Goal: Task Accomplishment & Management: Use online tool/utility

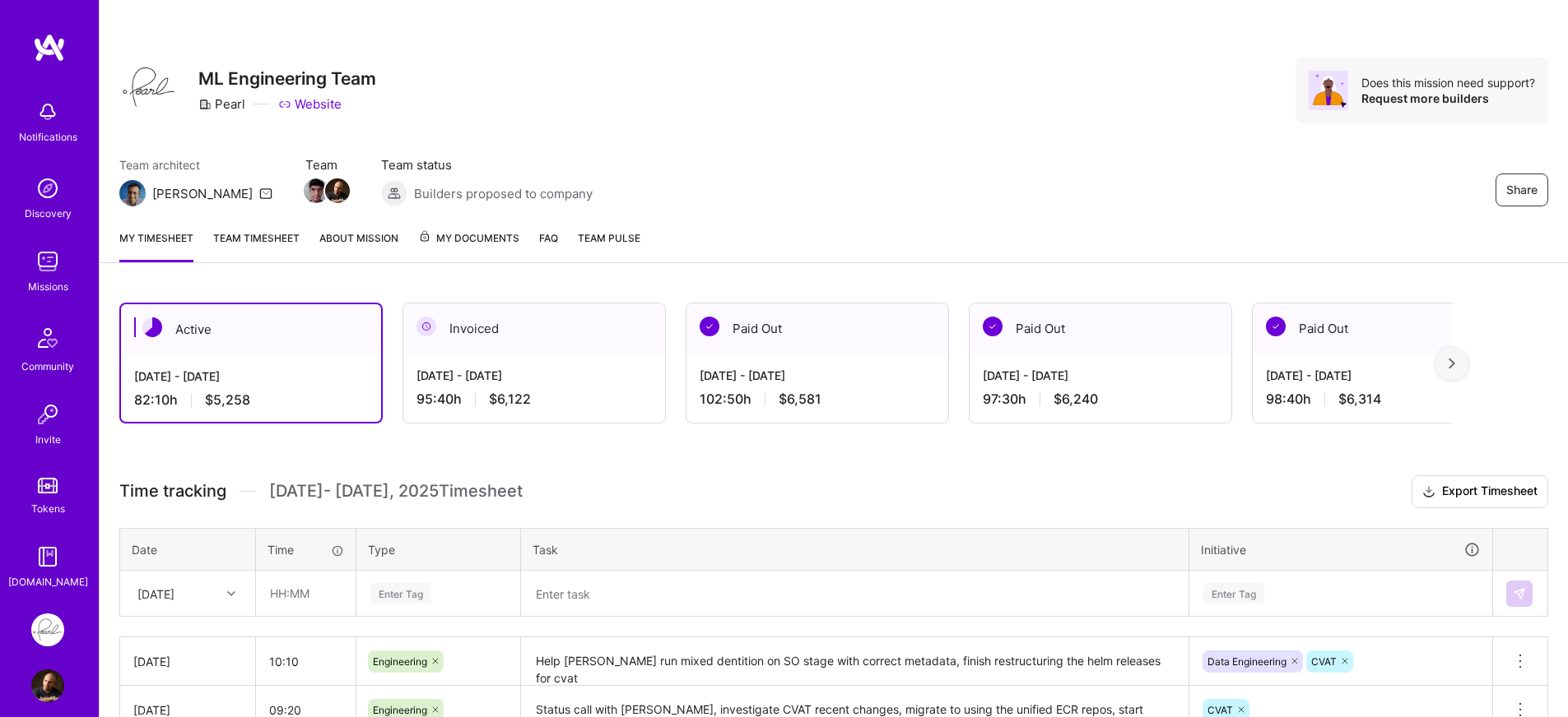
scroll to position [199, 0]
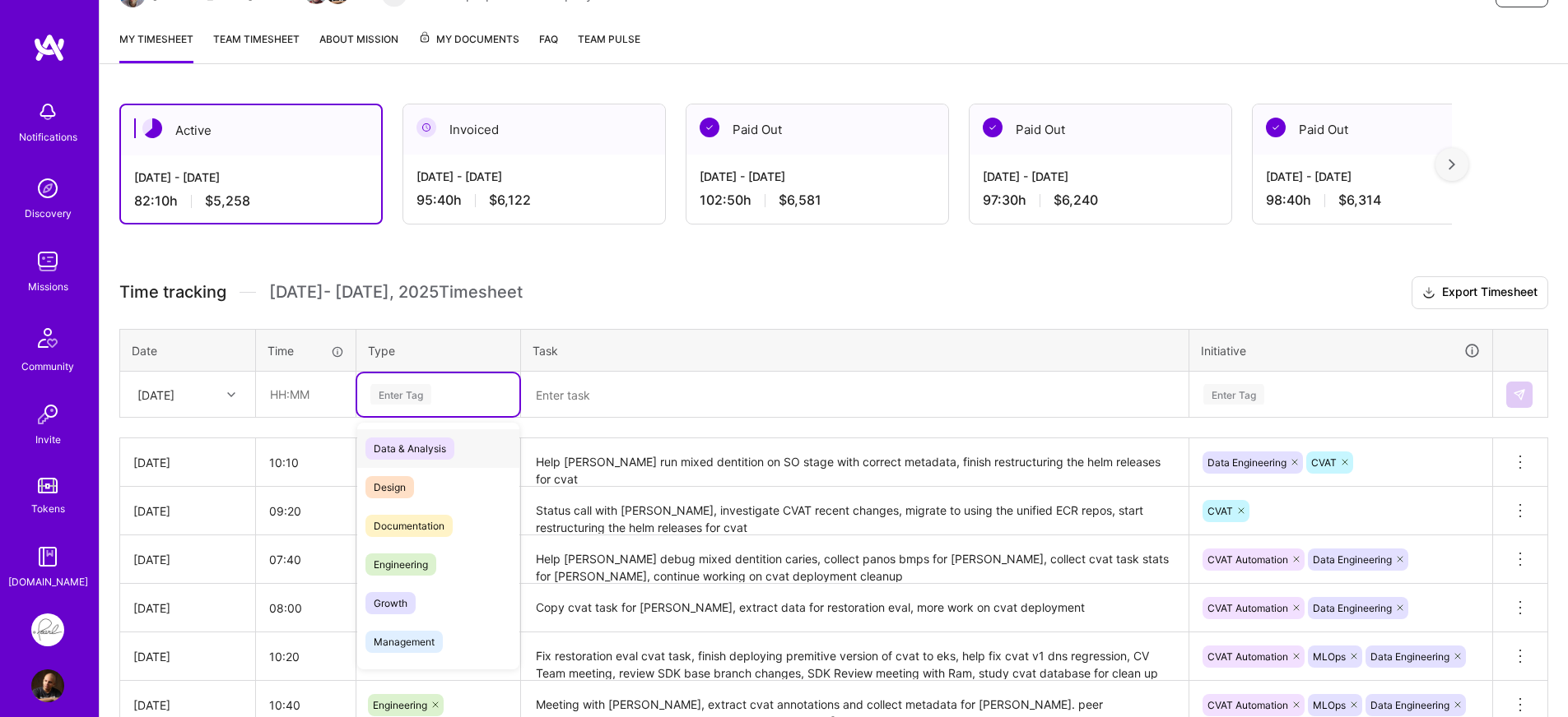
click at [432, 394] on div "Enter Tag" at bounding box center [438, 395] width 139 height 21
click at [412, 575] on span "Engineering" at bounding box center [401, 565] width 71 height 22
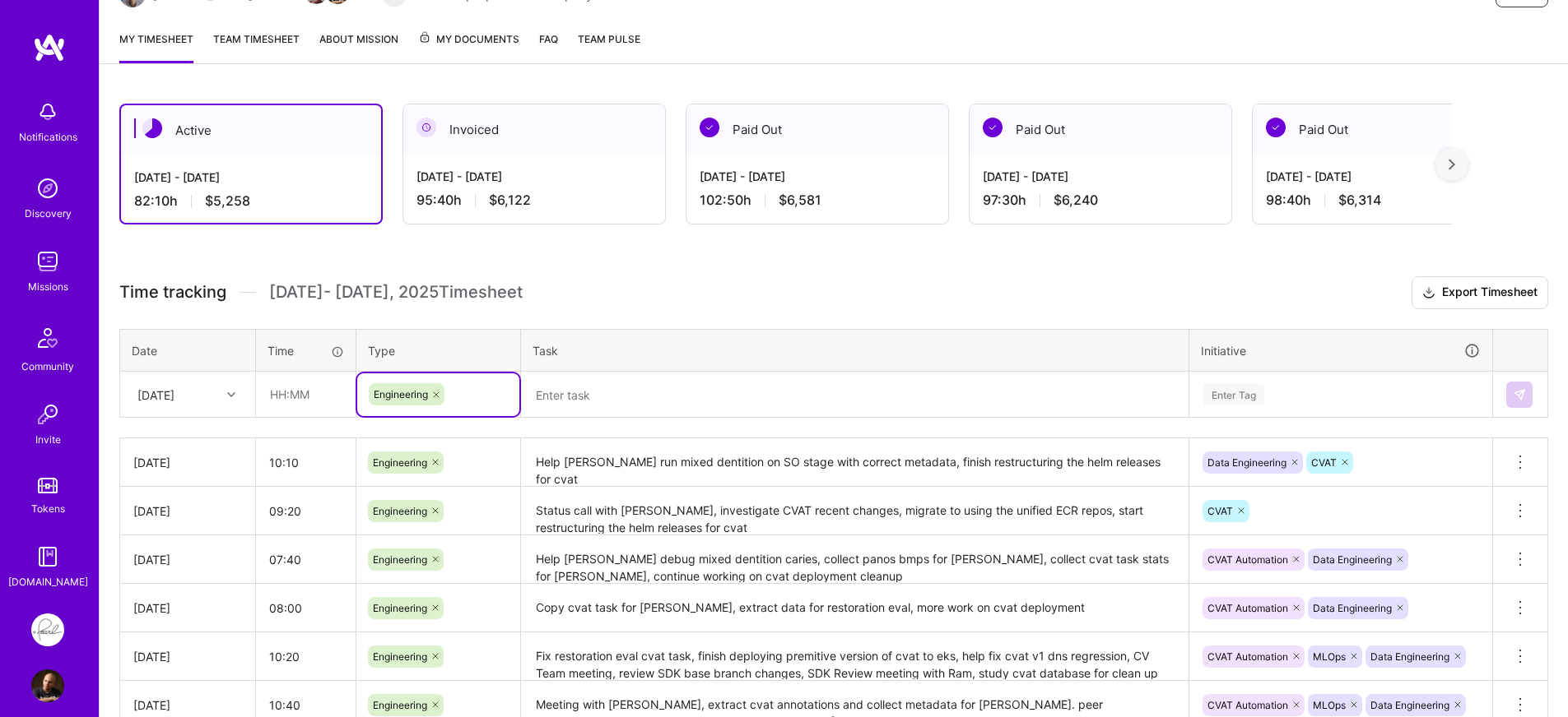
click at [311, 422] on div "Time tracking [DATE] - [DATE] Timesheet Export Timesheet Date Time Type Task In…" at bounding box center [834, 598] width 1429 height 644
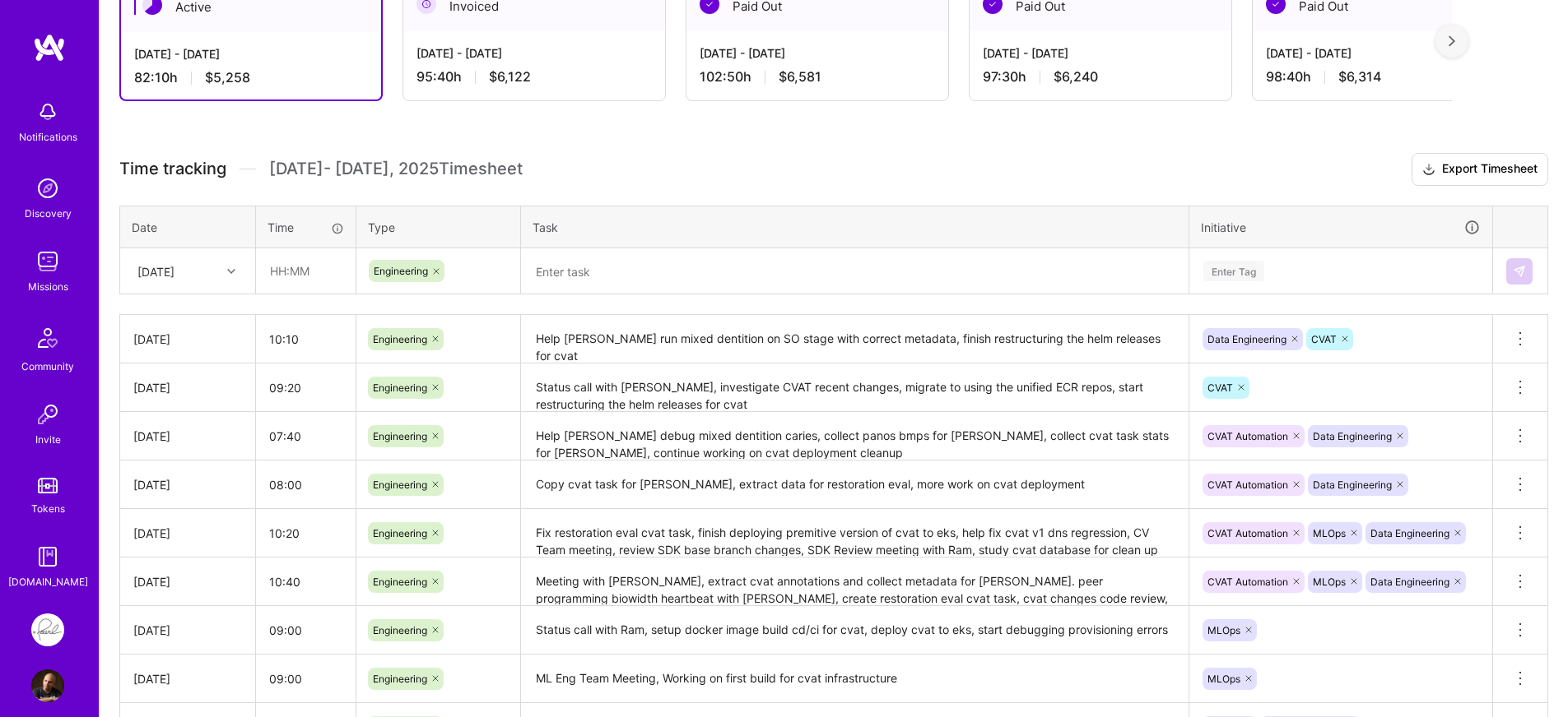
scroll to position [327, 0]
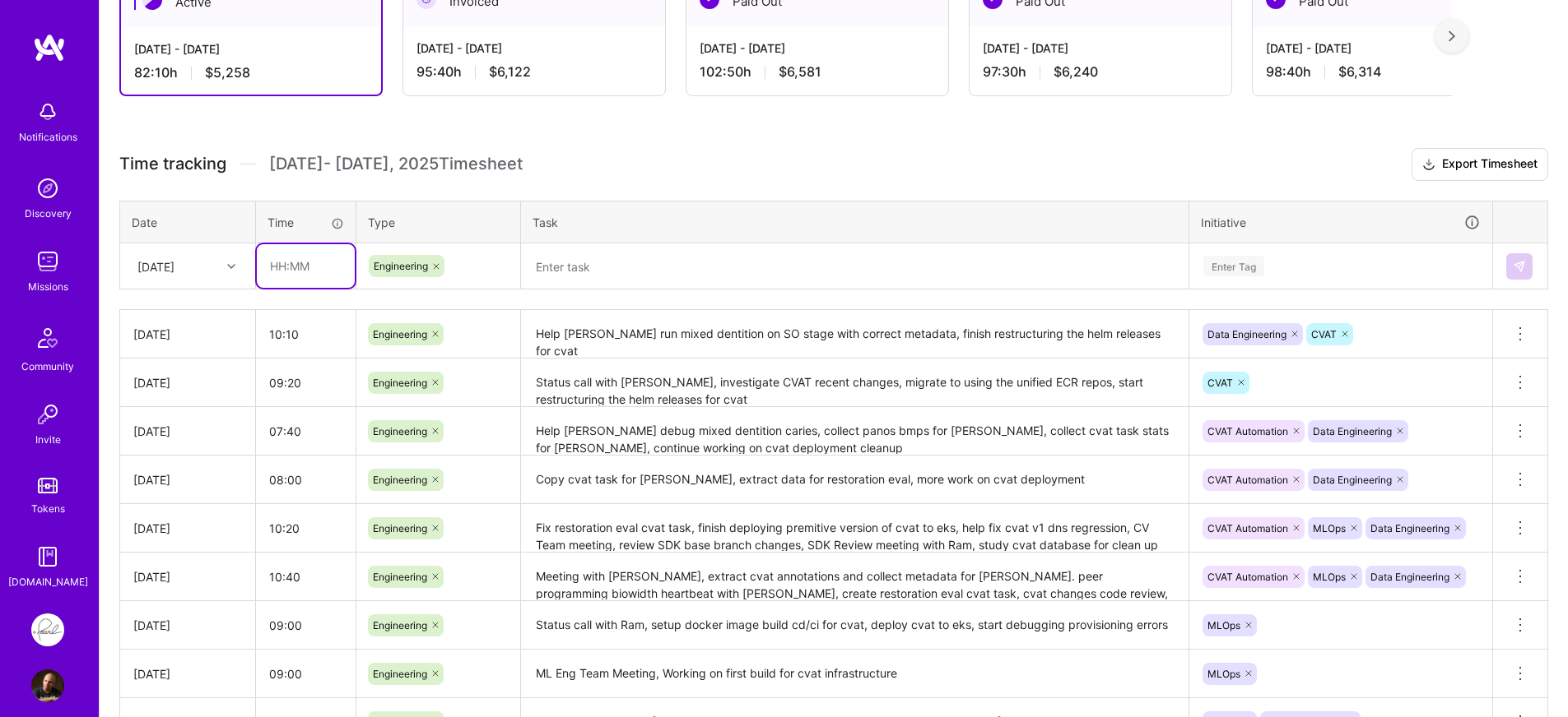
click at [323, 267] on input "text" at bounding box center [306, 266] width 98 height 44
click at [282, 263] on input "08:00" at bounding box center [306, 266] width 98 height 44
type input "07:00"
click at [306, 298] on div "Time tracking [DATE] - [DATE] Timesheet Export Timesheet Date Time Type Task In…" at bounding box center [834, 470] width 1429 height 644
click at [231, 277] on div at bounding box center [233, 265] width 26 height 27
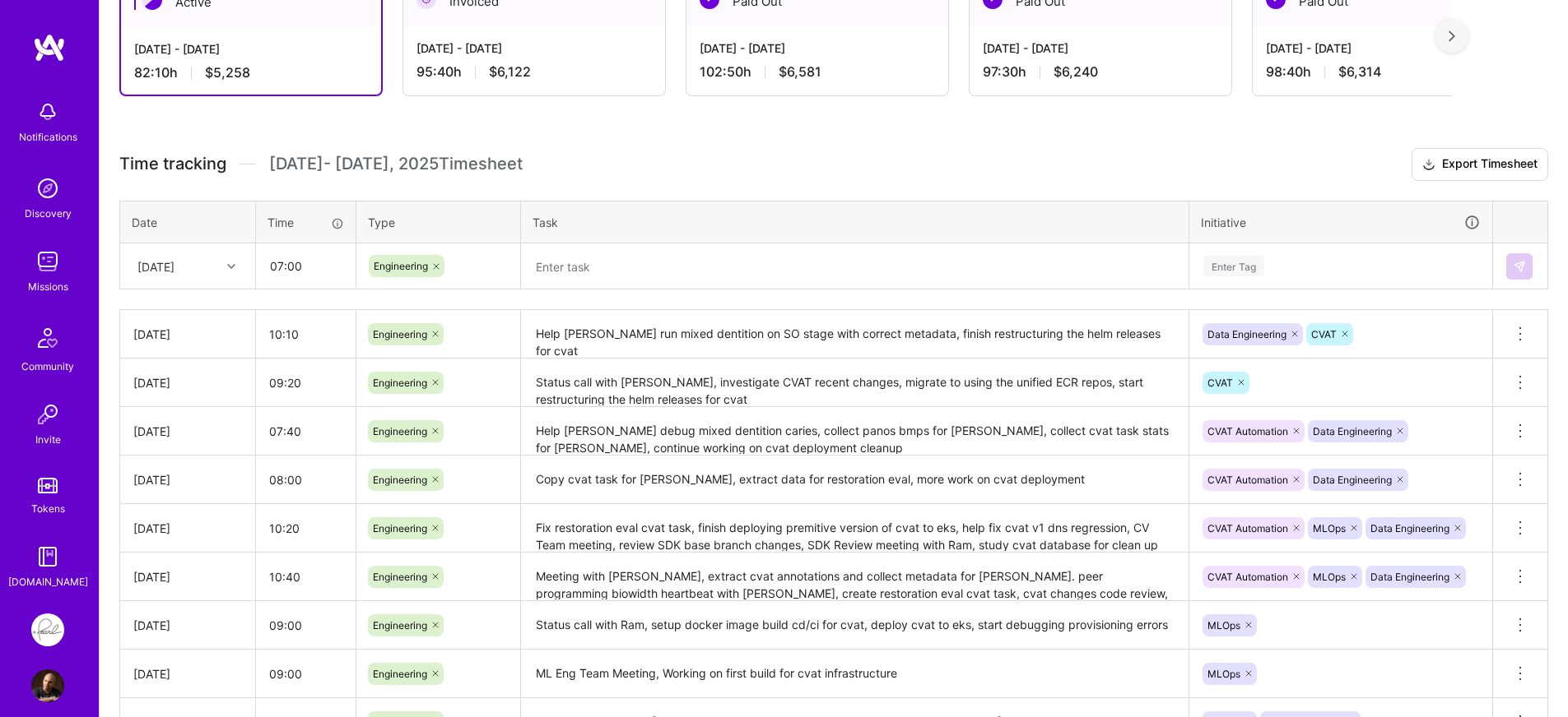
click at [866, 153] on h3 "Time tracking [DATE] - [DATE] Timesheet Export Timesheet" at bounding box center [834, 164] width 1429 height 33
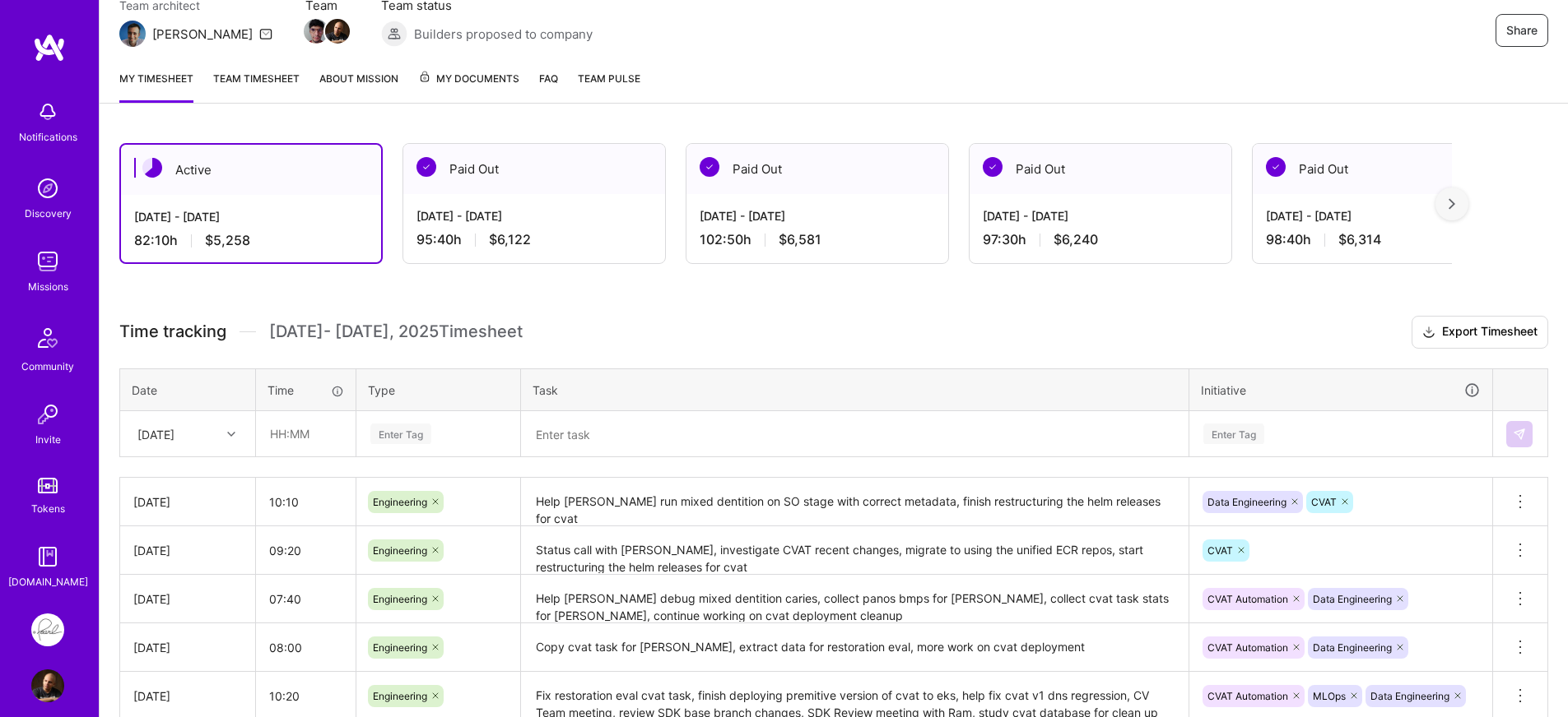
scroll to position [327, 0]
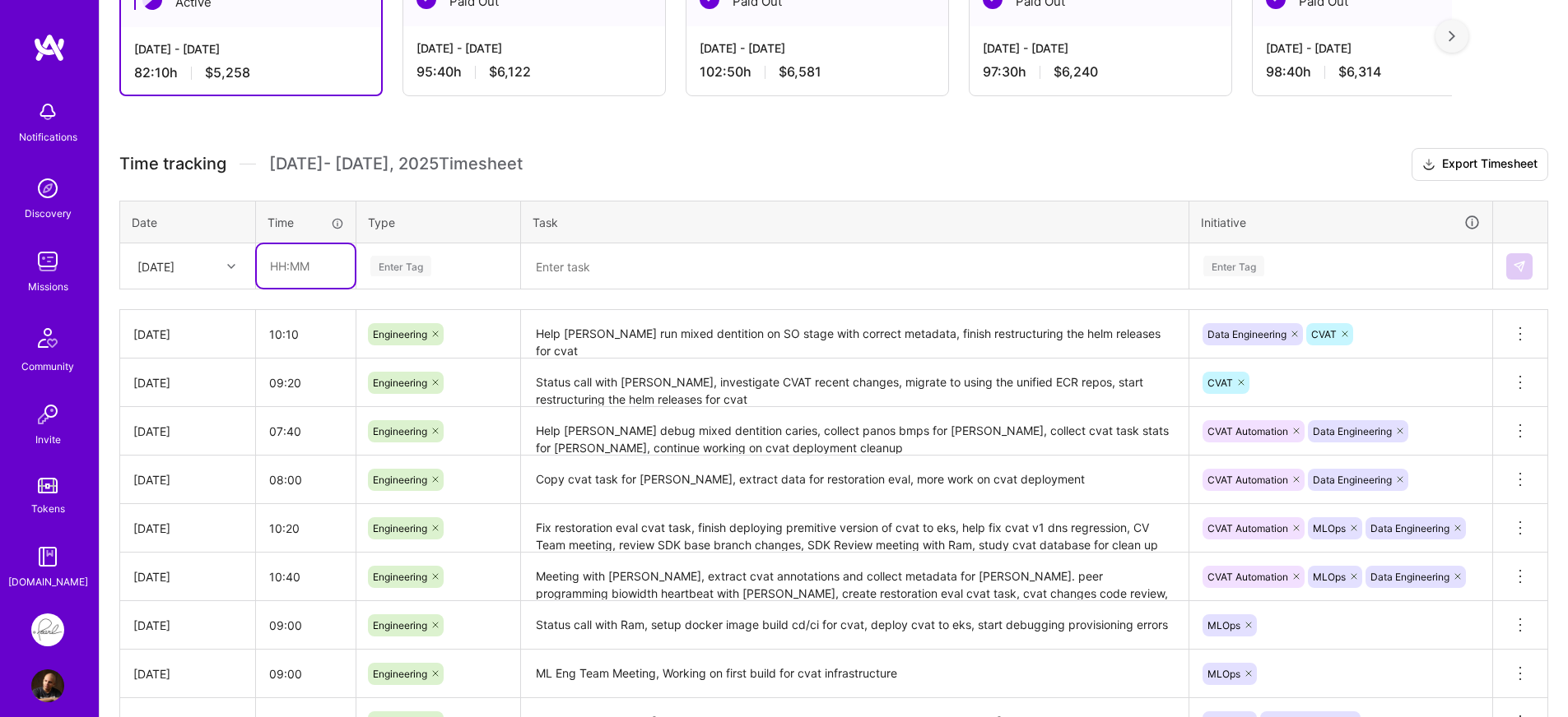
click at [306, 270] on input "text" at bounding box center [306, 266] width 98 height 44
click at [283, 271] on input "08:00" at bounding box center [306, 266] width 98 height 44
type input "07:00"
click at [218, 277] on div "[DATE]" at bounding box center [175, 265] width 91 height 27
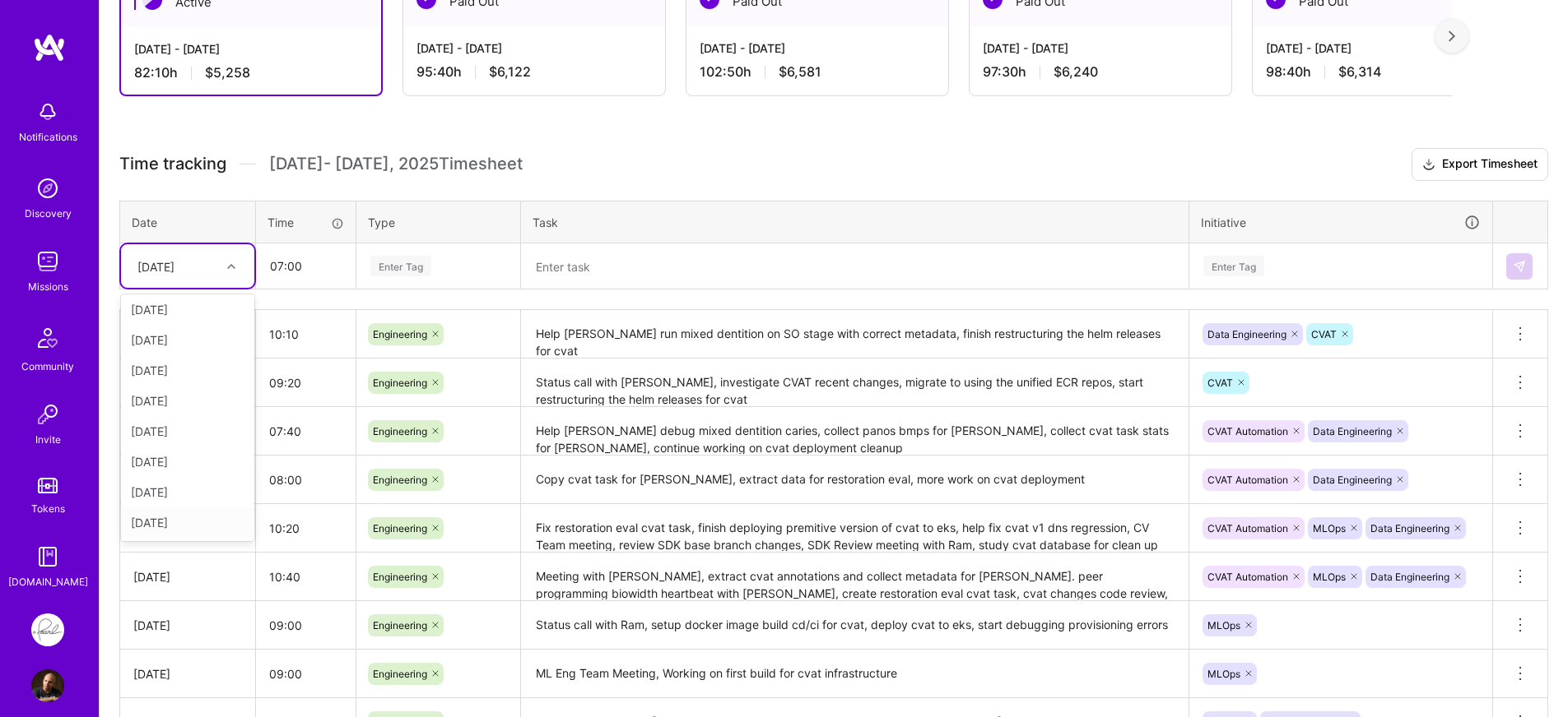
click at [179, 526] on div "Fri, Aug 29" at bounding box center [187, 522] width 134 height 31
click at [418, 265] on div "Enter Tag" at bounding box center [401, 266] width 61 height 26
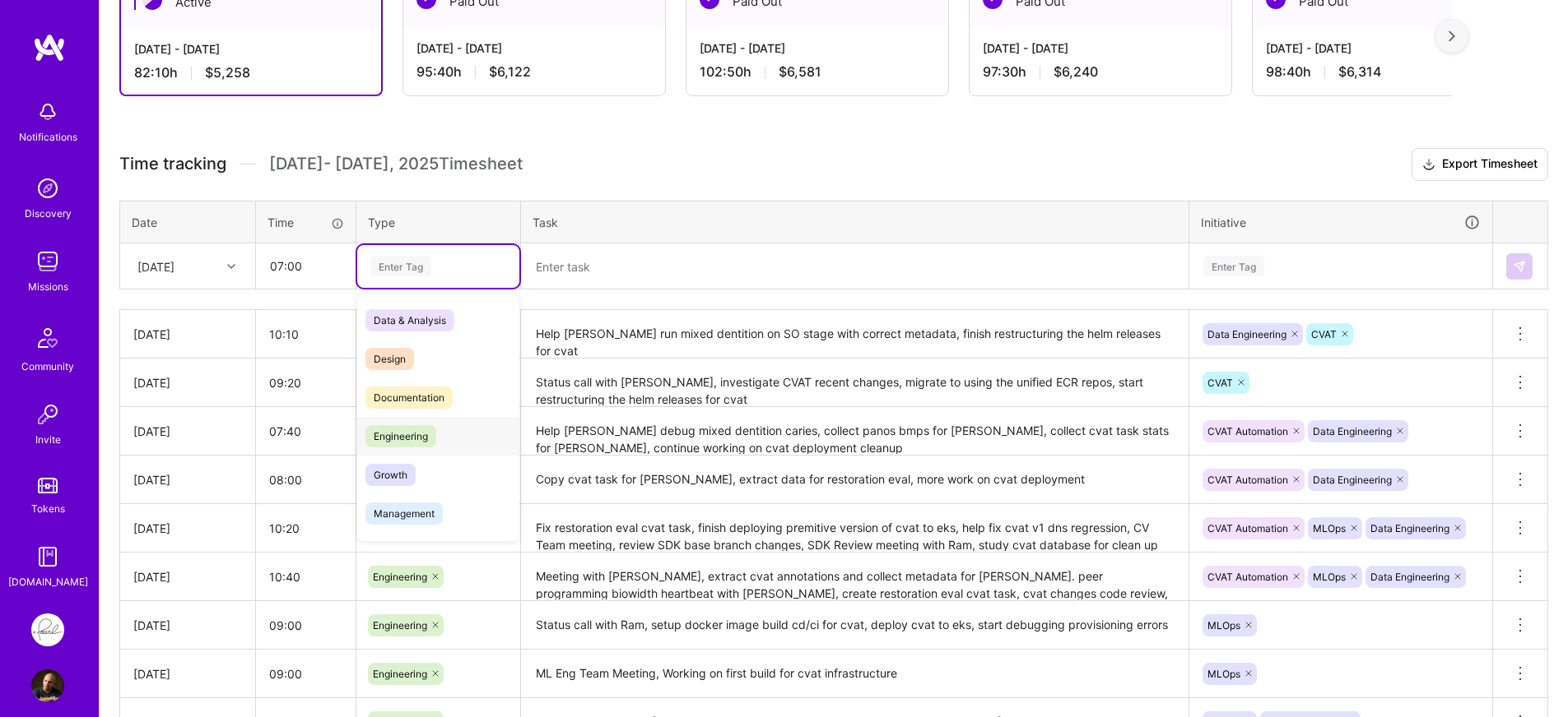
click at [417, 436] on span "Engineering" at bounding box center [401, 436] width 71 height 22
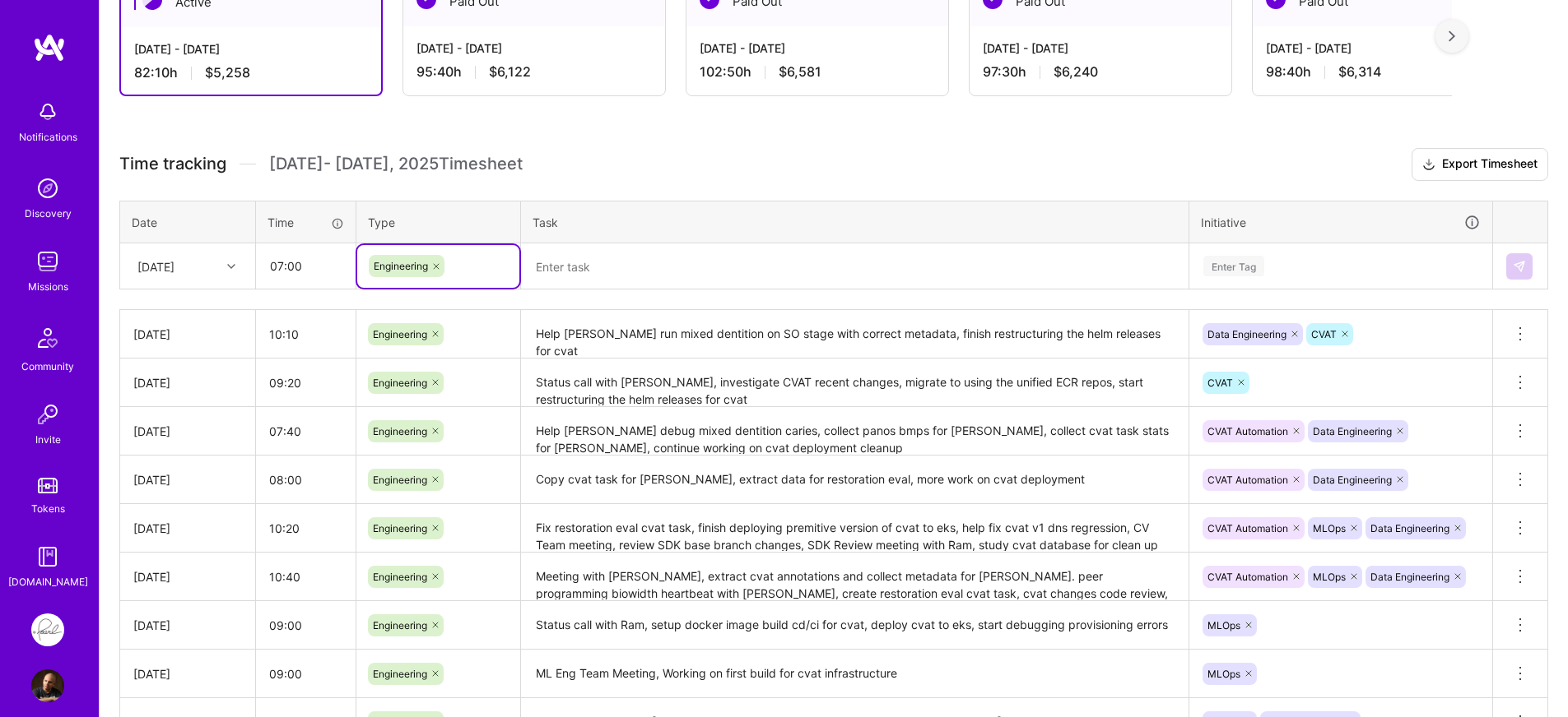
click at [677, 256] on textarea at bounding box center [854, 266] width 664 height 43
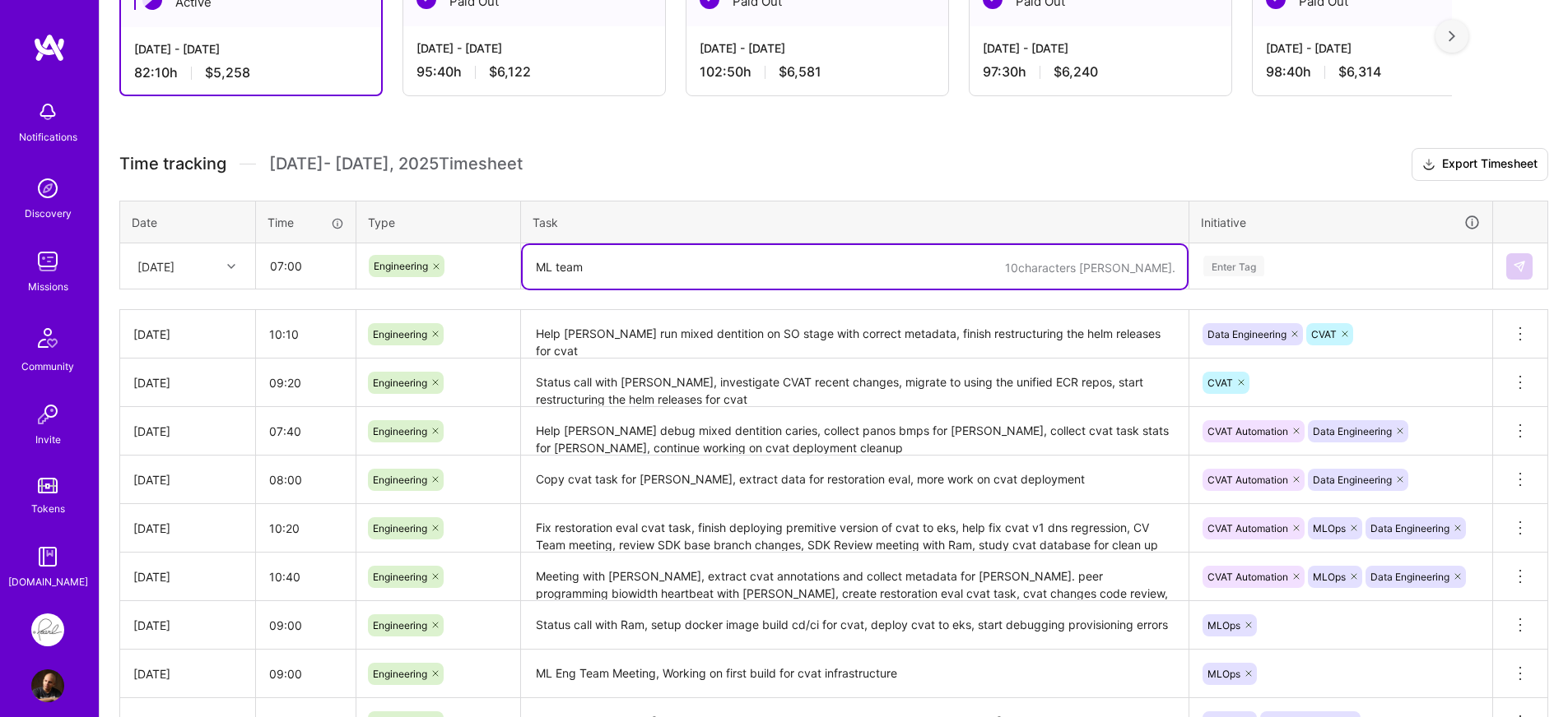
click at [1283, 265] on div "Enter Tag" at bounding box center [1340, 266] width 278 height 21
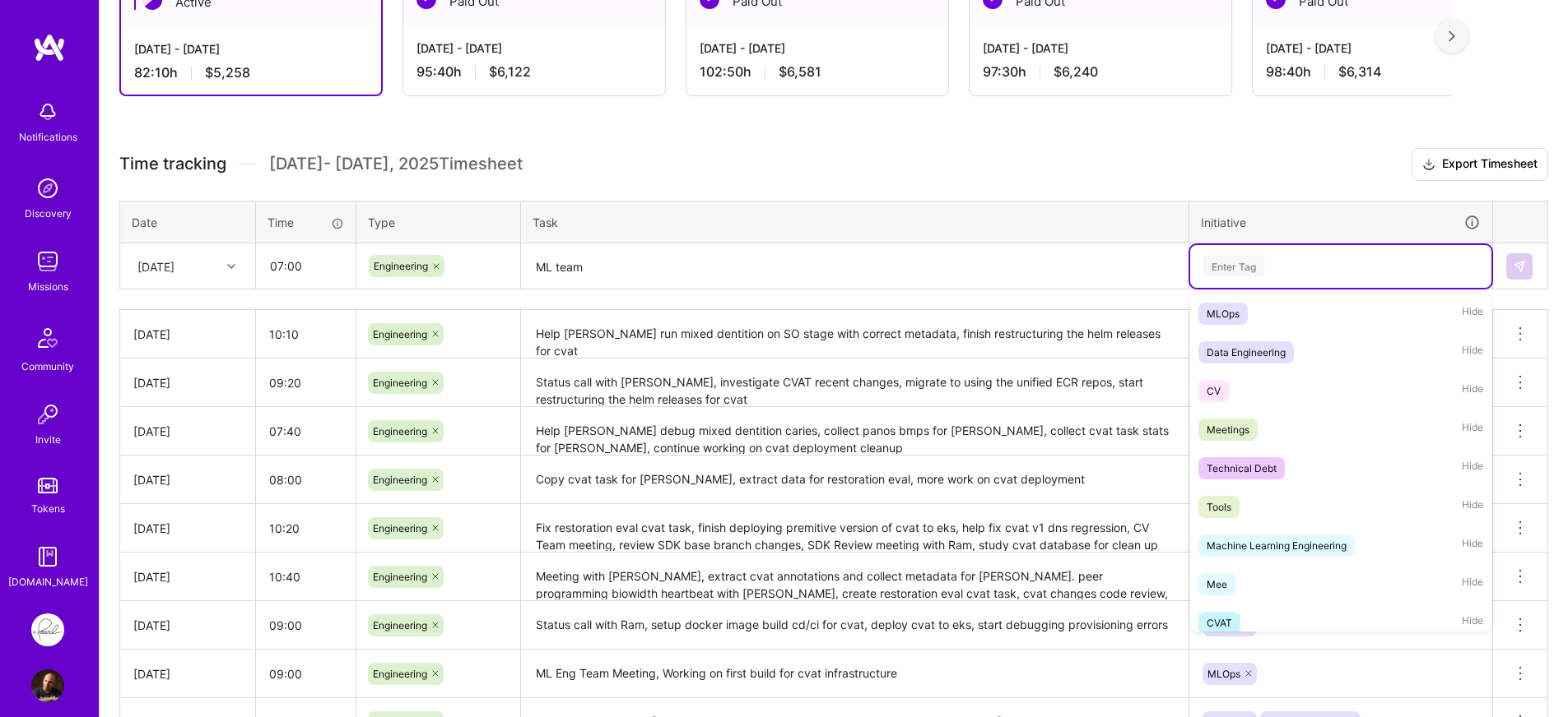
scroll to position [434, 0]
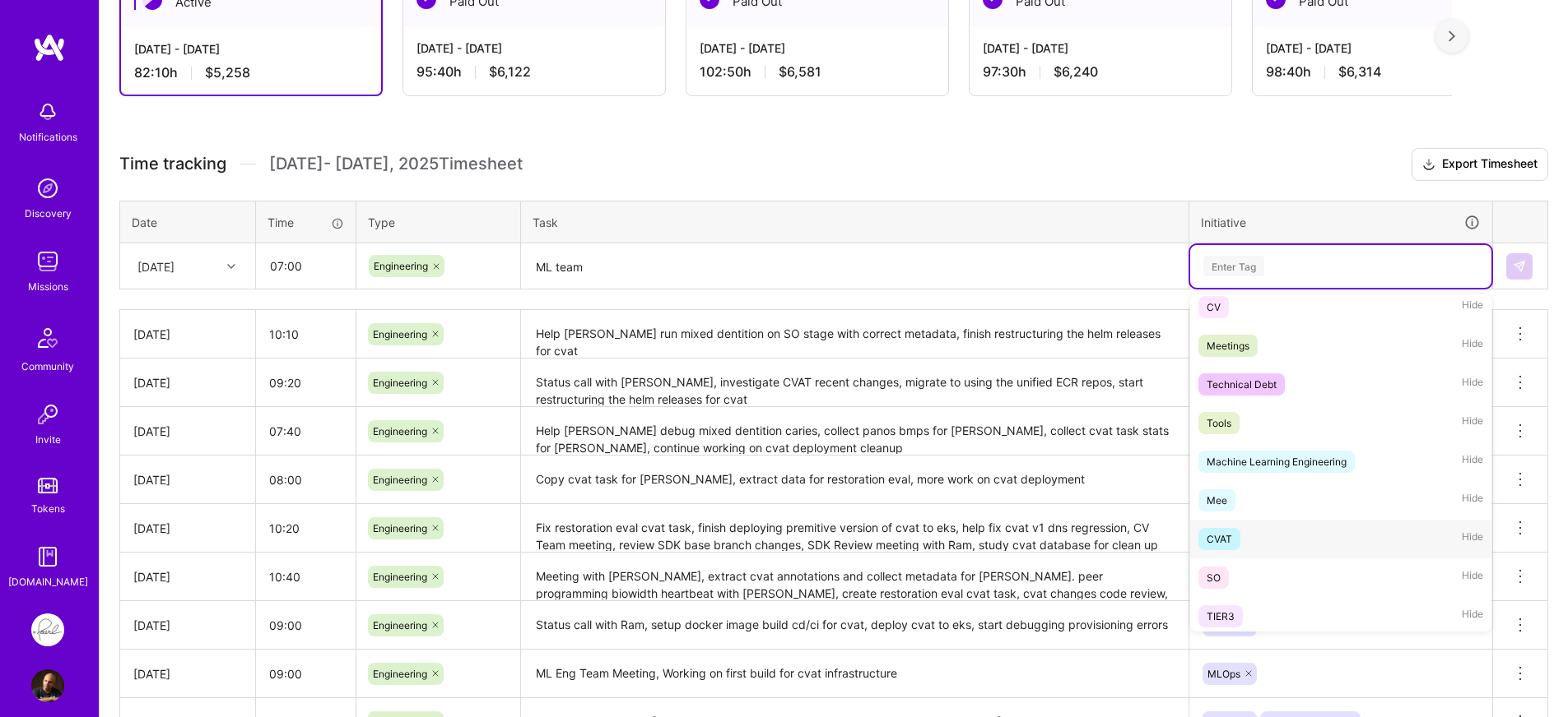
click at [1222, 531] on div "CVAT" at bounding box center [1220, 539] width 26 height 17
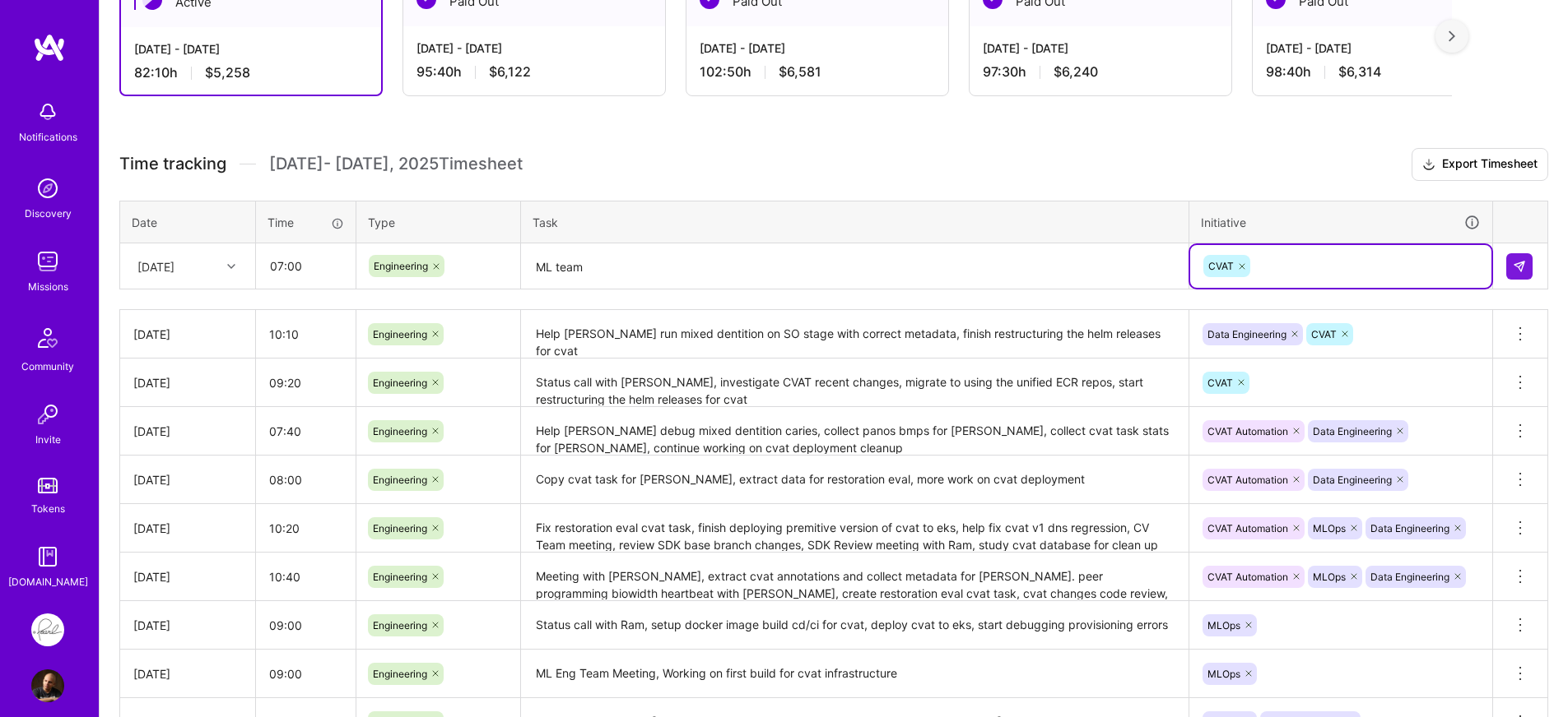
click at [942, 265] on textarea "ML team" at bounding box center [854, 267] width 664 height 44
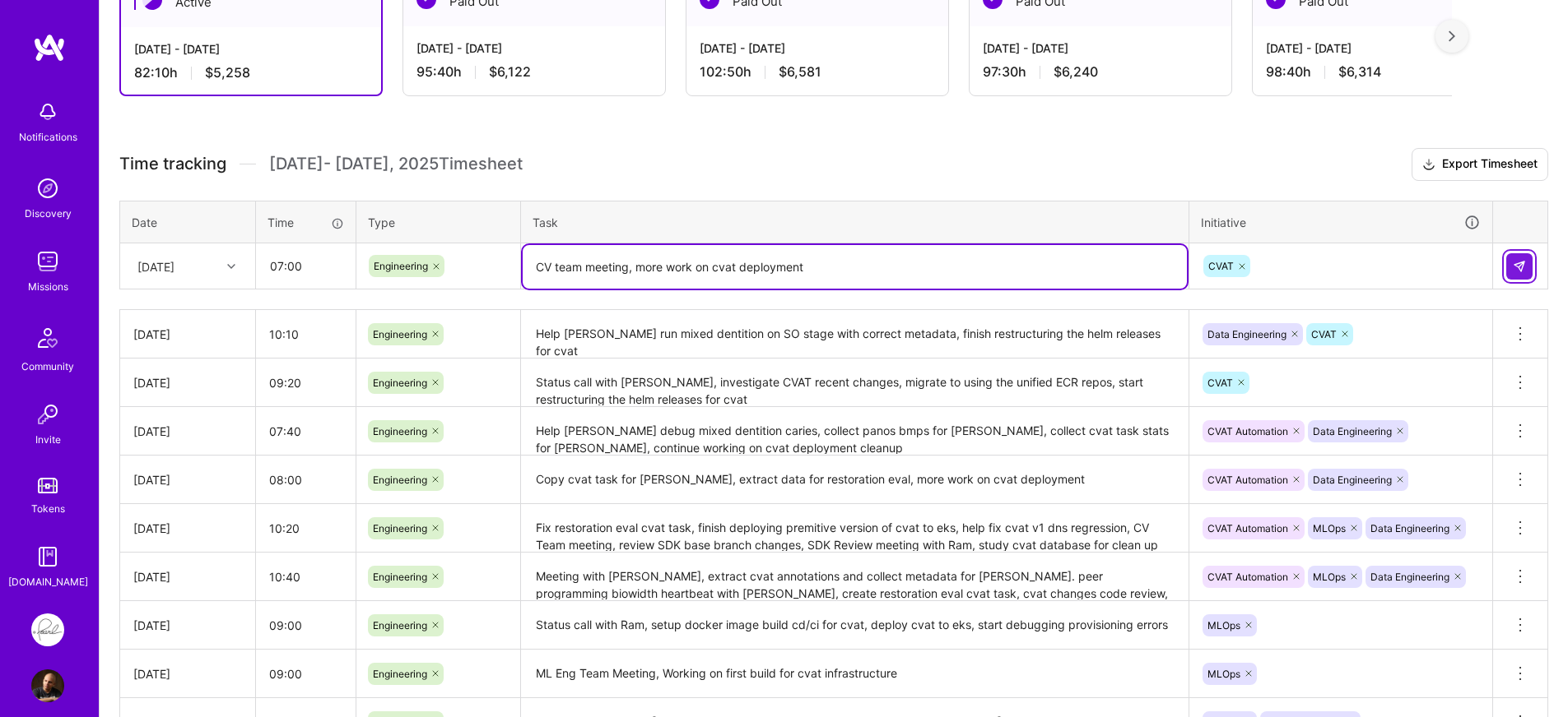
type textarea "CV team meeting, more work on cvat deployment"
click at [1527, 269] on button at bounding box center [1519, 266] width 27 height 27
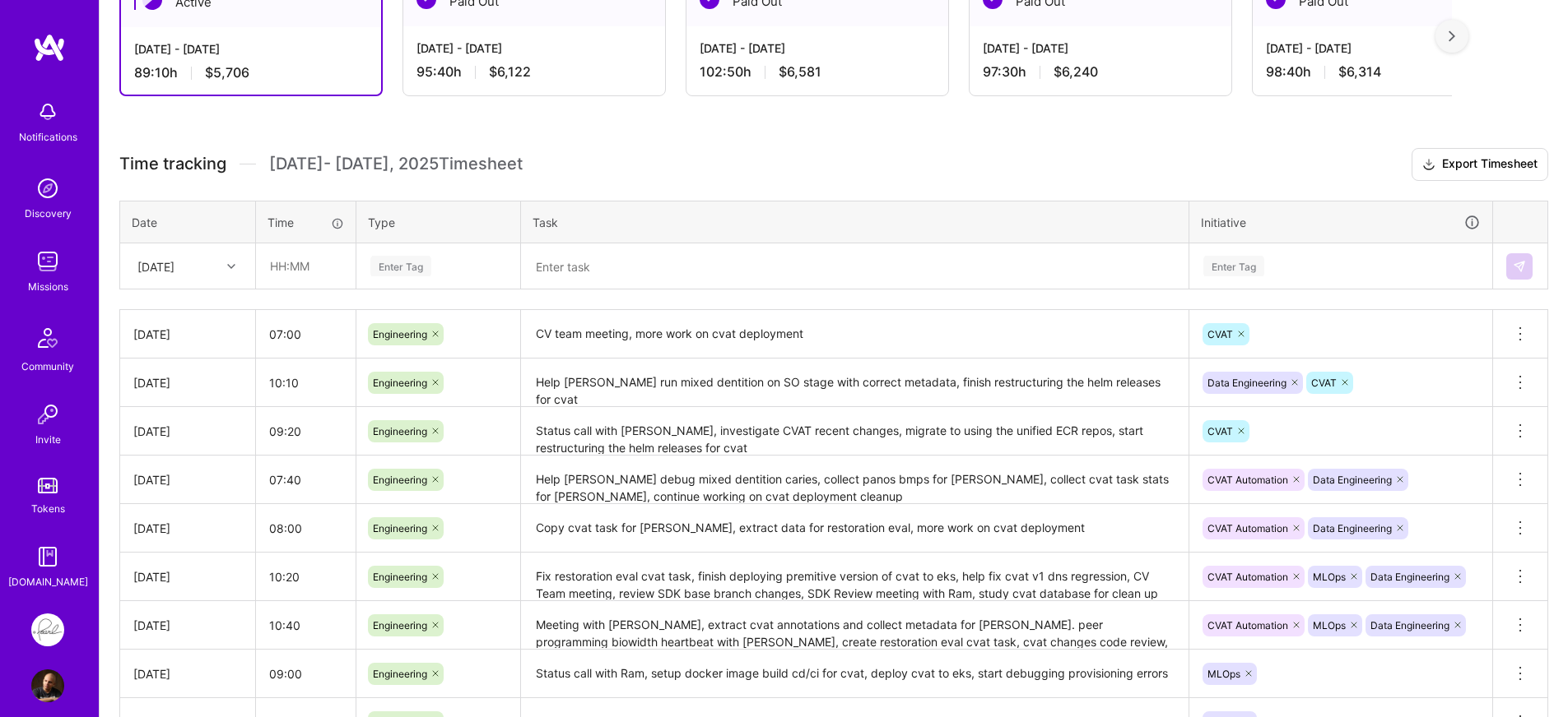
click at [848, 178] on h3 "Time tracking [DATE] - [DATE] Timesheet Export Timesheet" at bounding box center [834, 164] width 1429 height 33
click at [850, 178] on h3 "Time tracking [DATE] - [DATE] Timesheet Export Timesheet" at bounding box center [834, 164] width 1429 height 33
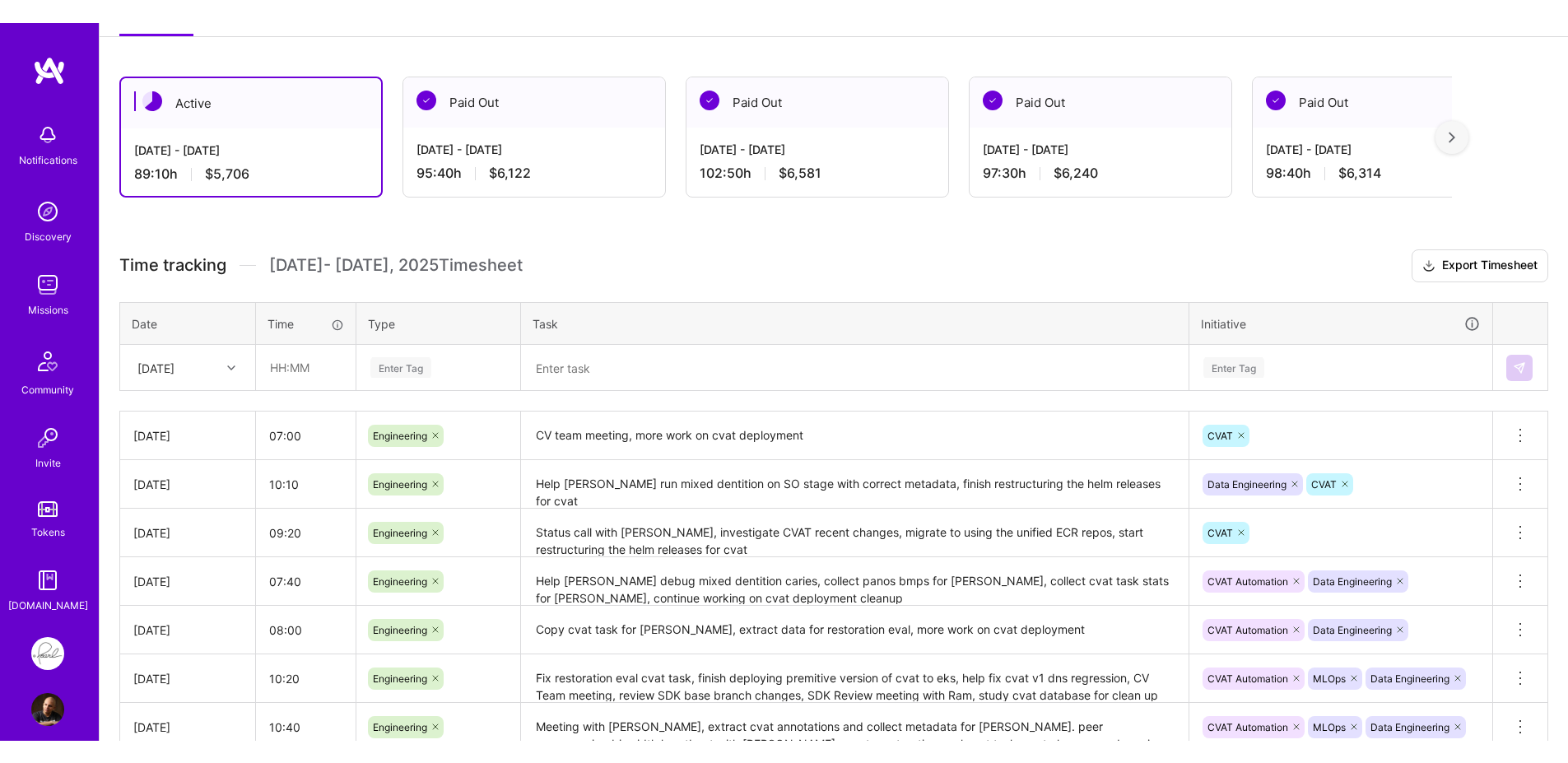
scroll to position [169, 0]
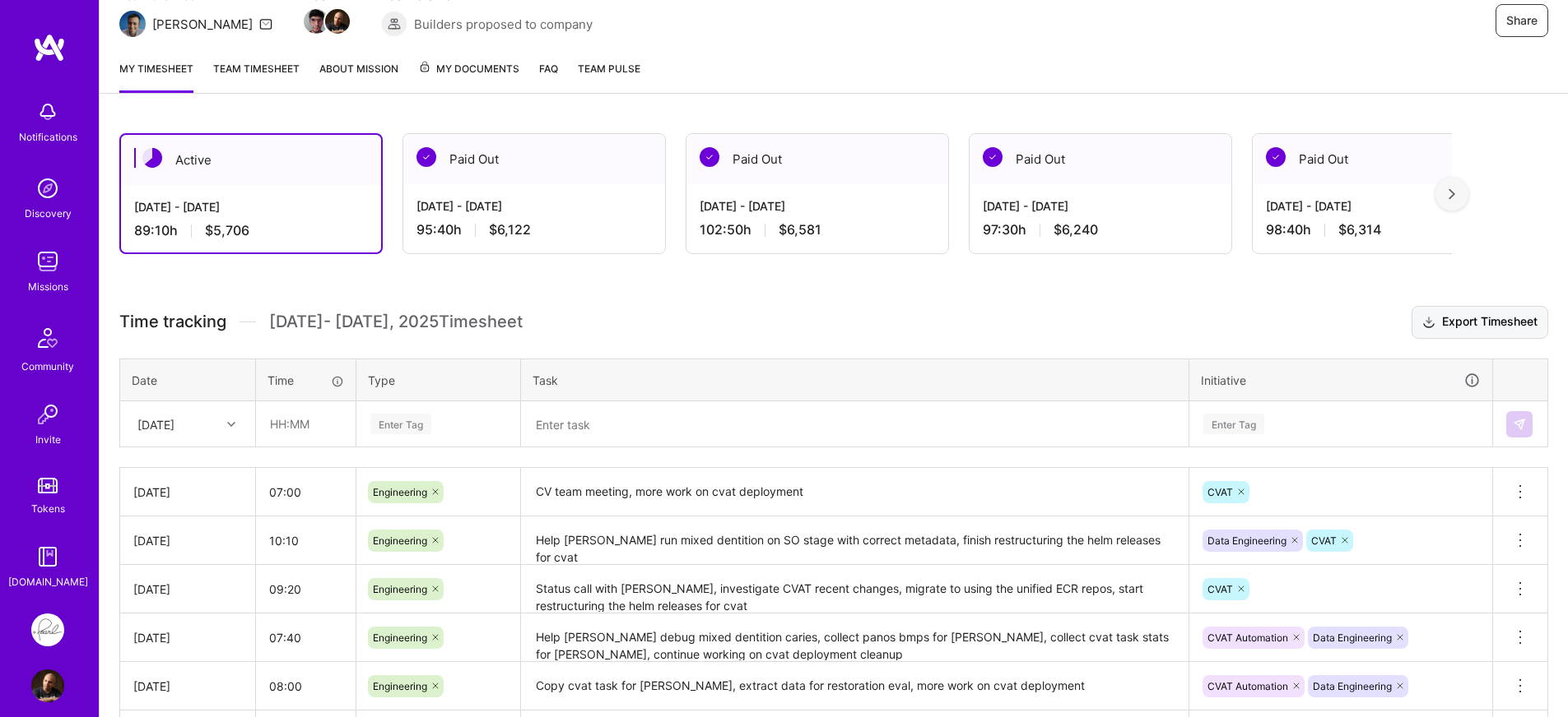
click at [1501, 330] on button "Export Timesheet" at bounding box center [1480, 321] width 137 height 33
click at [1173, 287] on div "Active Aug 16 - Aug 31, 2025 89:10 h $5,706 Paid Out Aug 1 - Aug 15, 2025 95:40…" at bounding box center [834, 596] width 1468 height 965
